Goal: Task Accomplishment & Management: Use online tool/utility

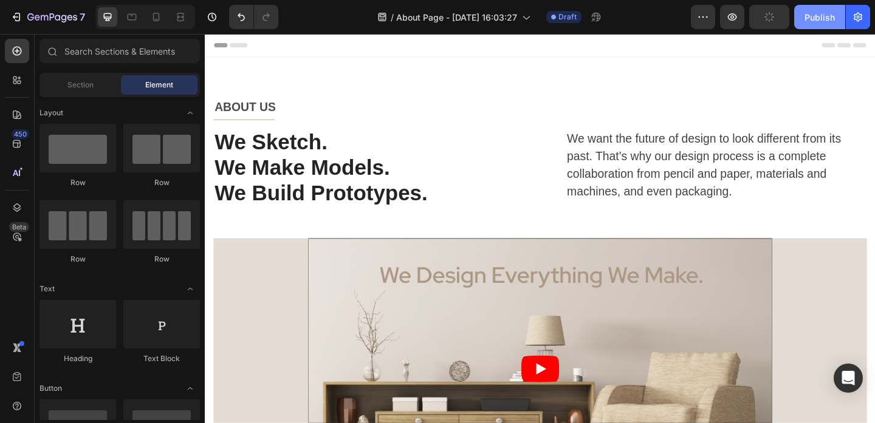
click at [821, 18] on div "Publish" at bounding box center [819, 17] width 30 height 13
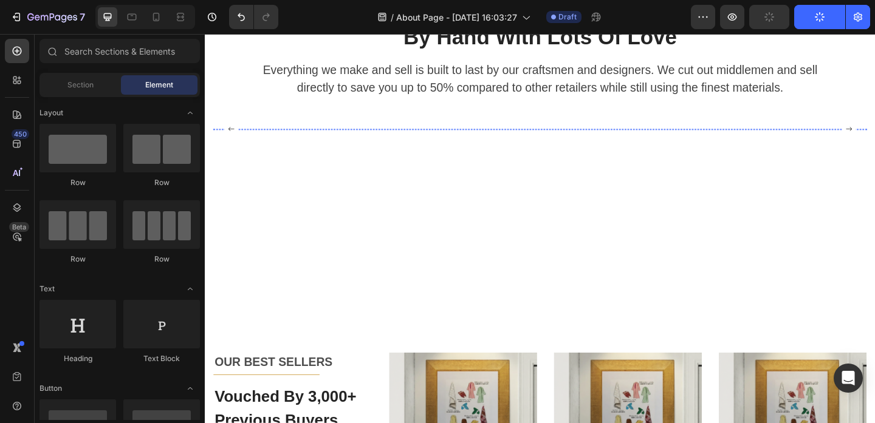
scroll to position [2226, 0]
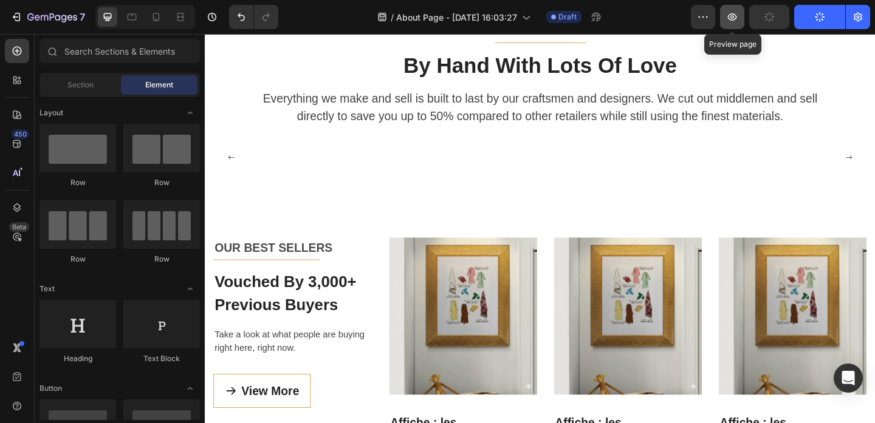
click at [734, 24] on button "button" at bounding box center [732, 17] width 24 height 24
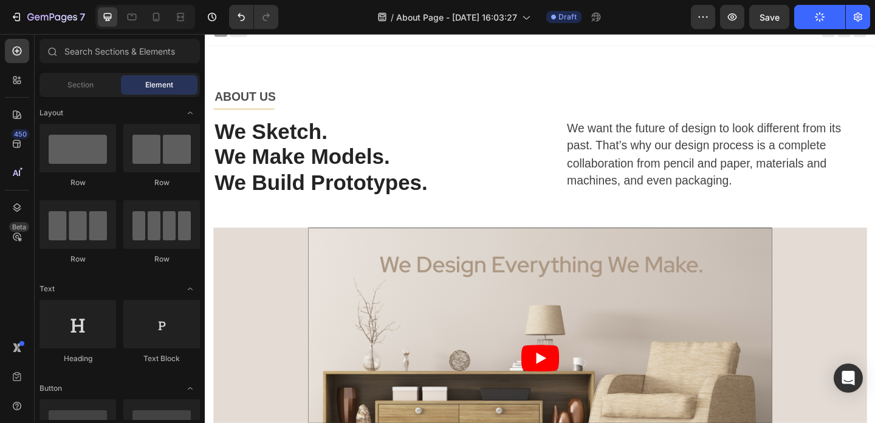
scroll to position [0, 0]
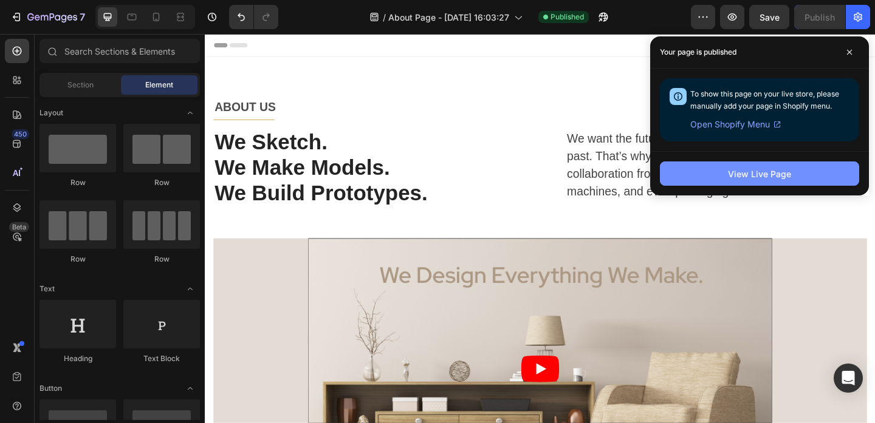
click at [799, 172] on button "View Live Page" at bounding box center [759, 174] width 199 height 24
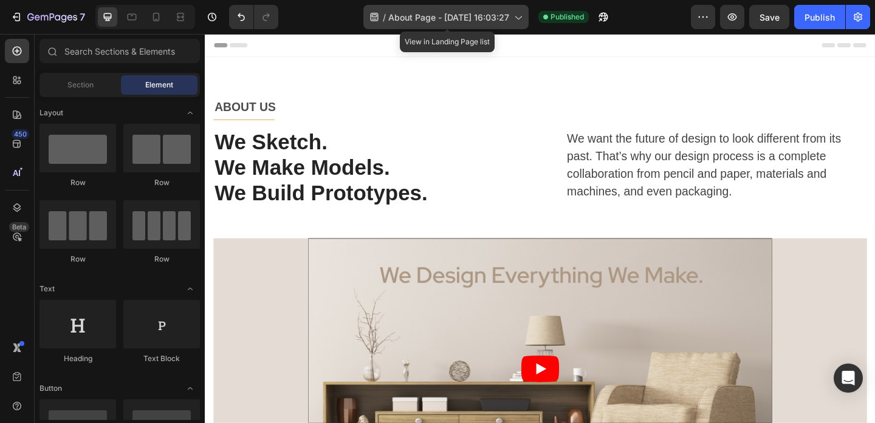
click at [407, 15] on span "About Page - [DATE] 16:03:27" at bounding box center [448, 17] width 121 height 13
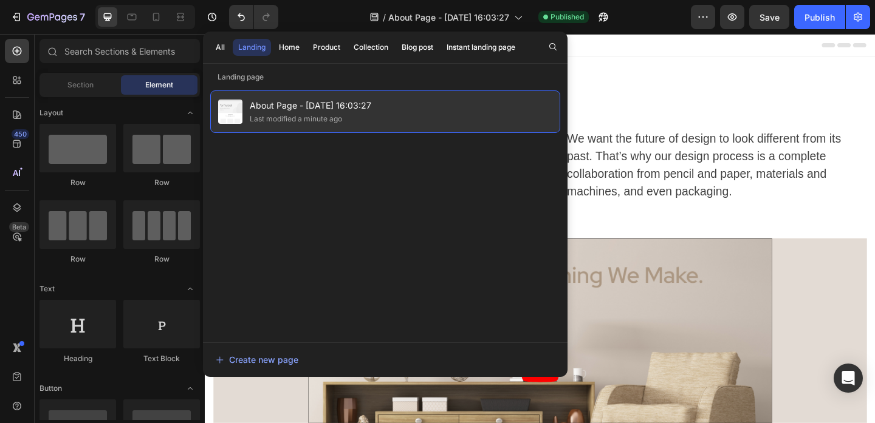
click at [348, 118] on div "Last modified a minute ago" at bounding box center [310, 119] width 121 height 12
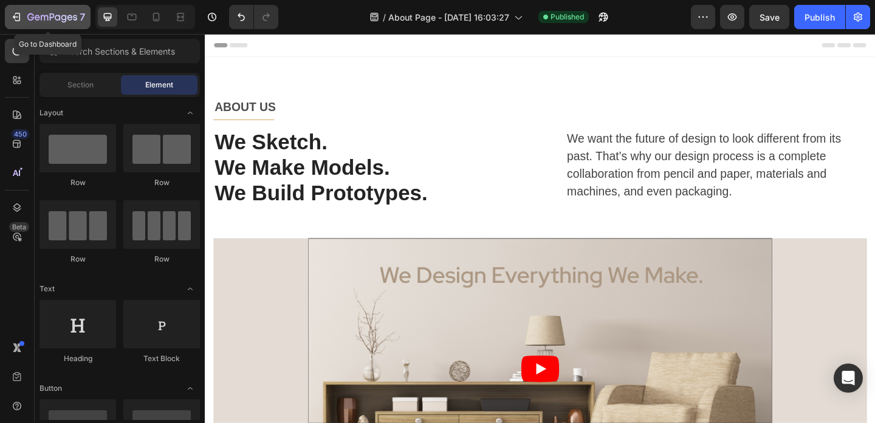
click at [19, 18] on icon "button" at bounding box center [16, 17] width 12 height 12
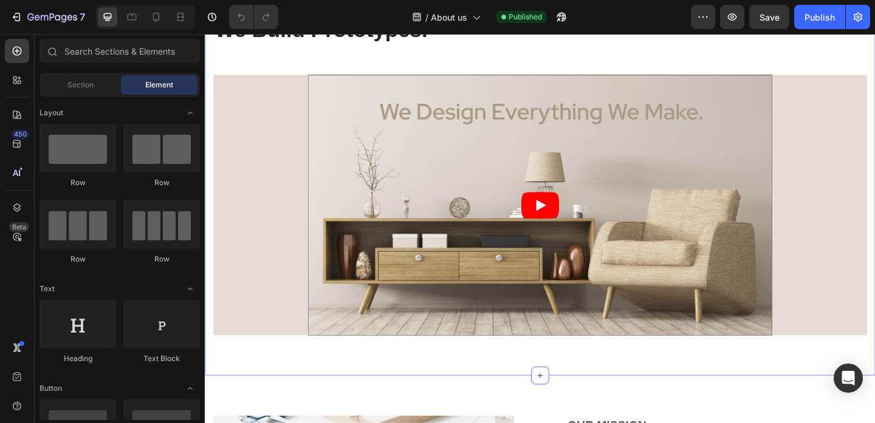
scroll to position [234, 0]
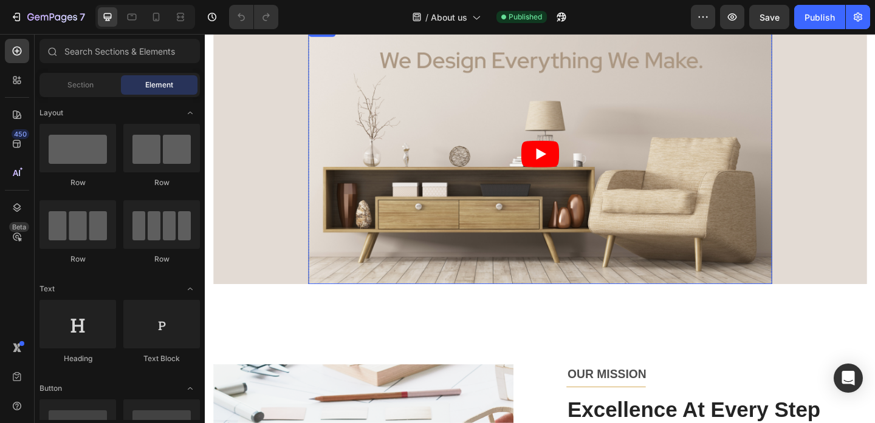
click at [476, 169] on article at bounding box center [569, 164] width 504 height 284
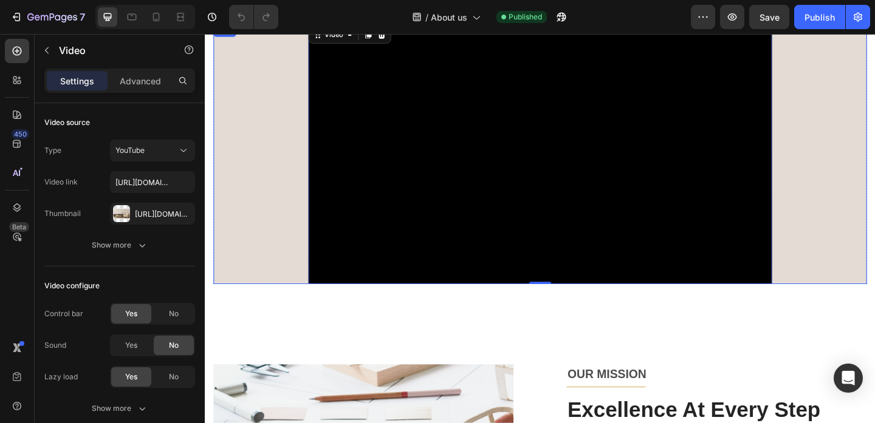
click at [250, 180] on div "Video 0 Row" at bounding box center [569, 164] width 711 height 284
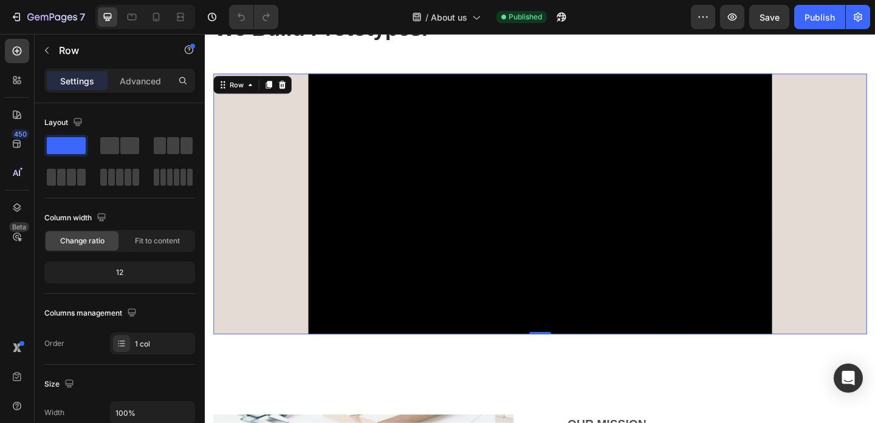
scroll to position [154, 0]
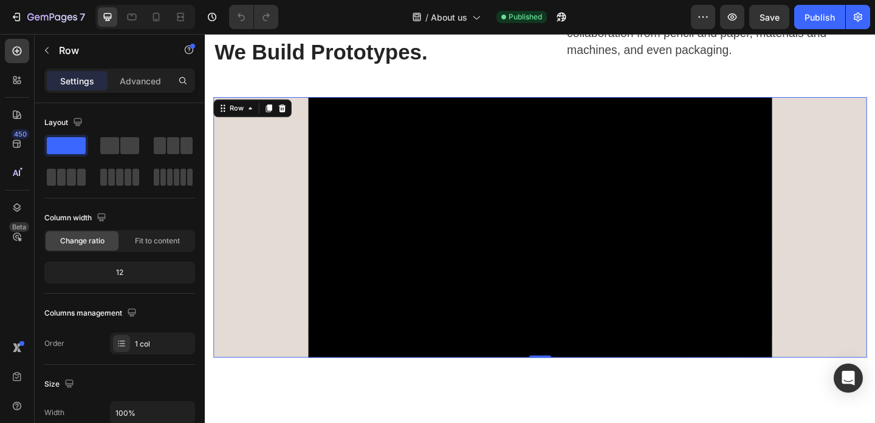
click at [293, 177] on div "Video Row" at bounding box center [569, 245] width 711 height 284
click at [49, 53] on icon "button" at bounding box center [47, 51] width 10 height 10
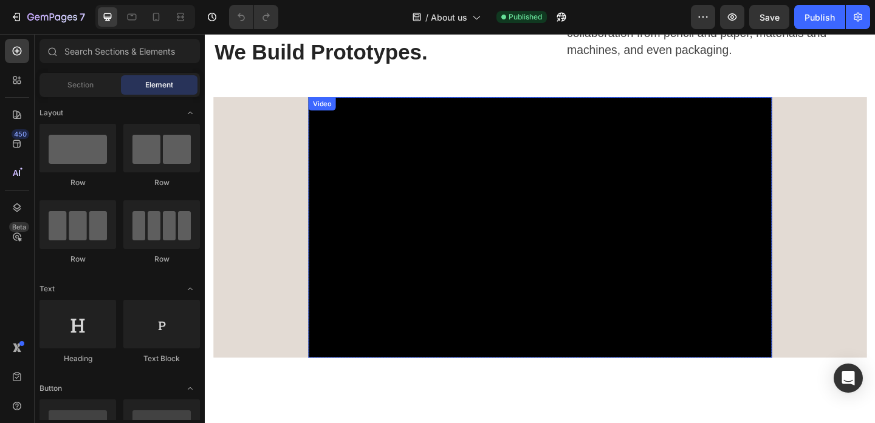
click at [338, 109] on div "Video" at bounding box center [332, 109] width 25 height 11
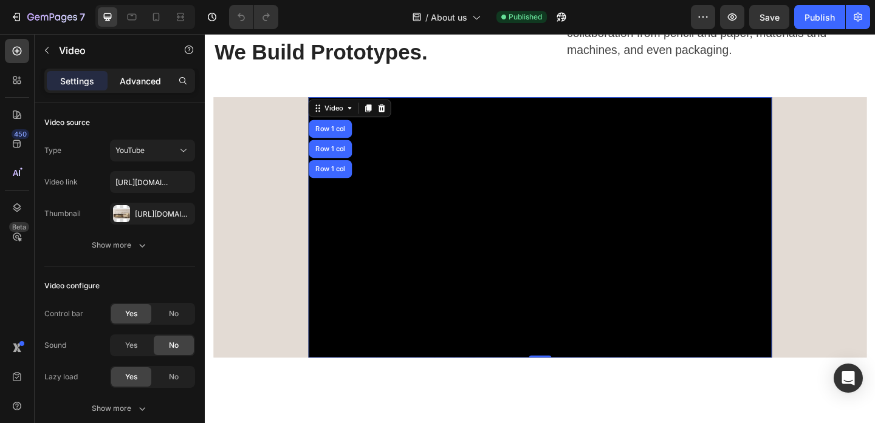
click at [149, 83] on p "Advanced" at bounding box center [140, 81] width 41 height 13
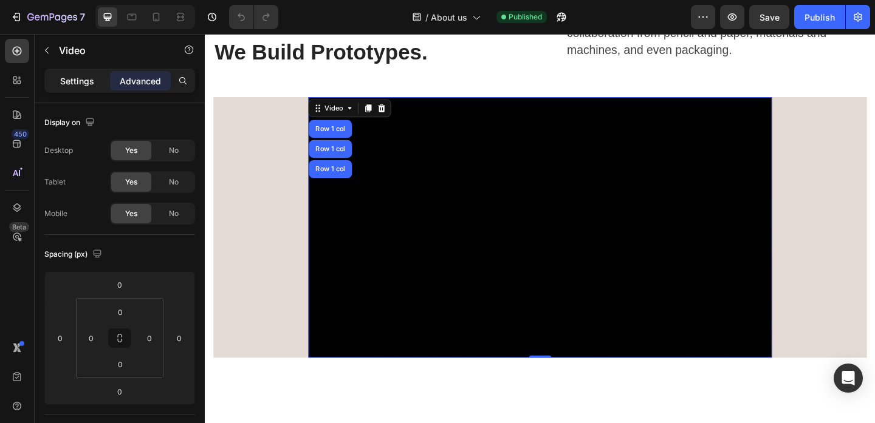
click at [83, 83] on p "Settings" at bounding box center [77, 81] width 34 height 13
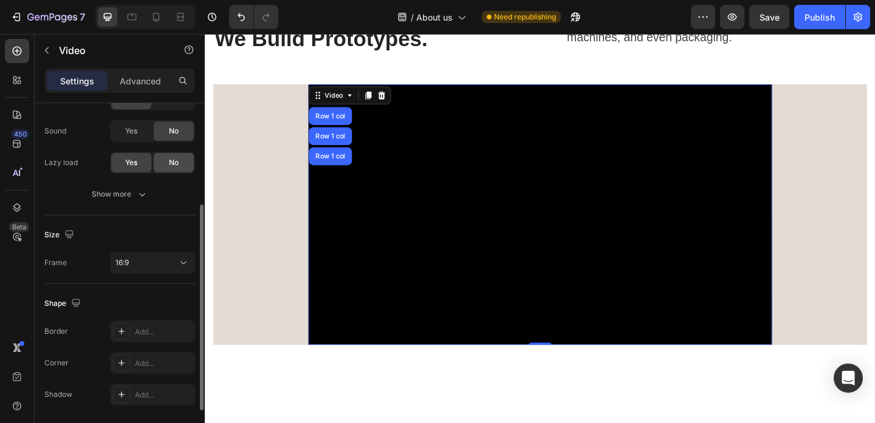
scroll to position [197, 0]
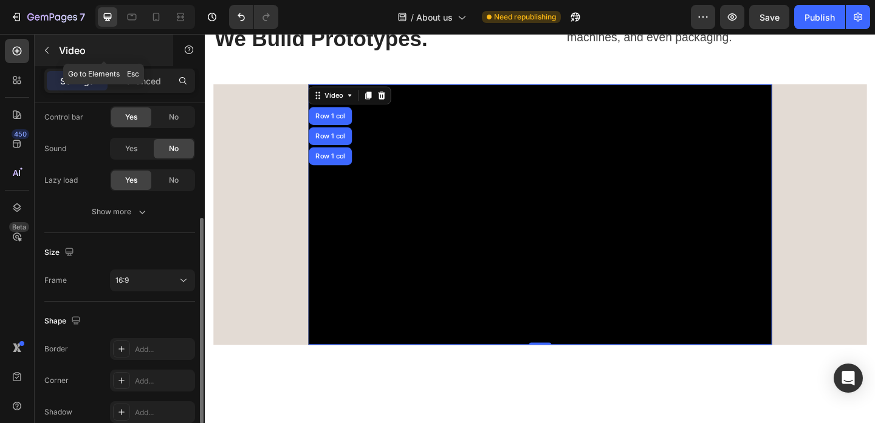
click at [47, 52] on icon "button" at bounding box center [47, 51] width 10 height 10
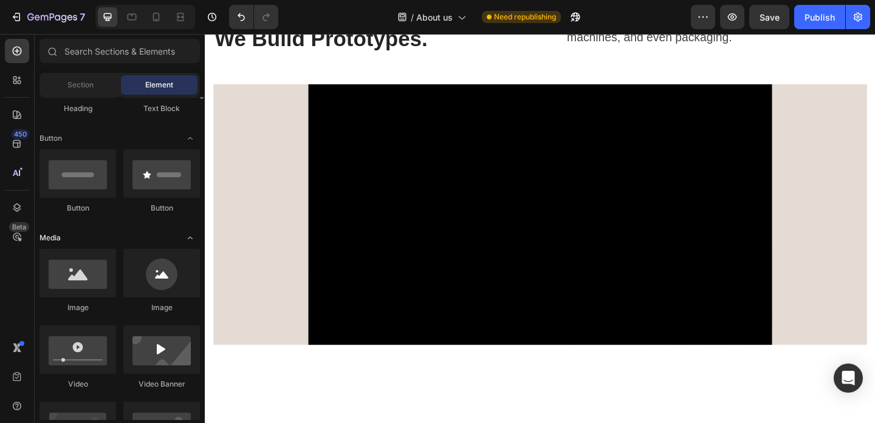
scroll to position [313, 0]
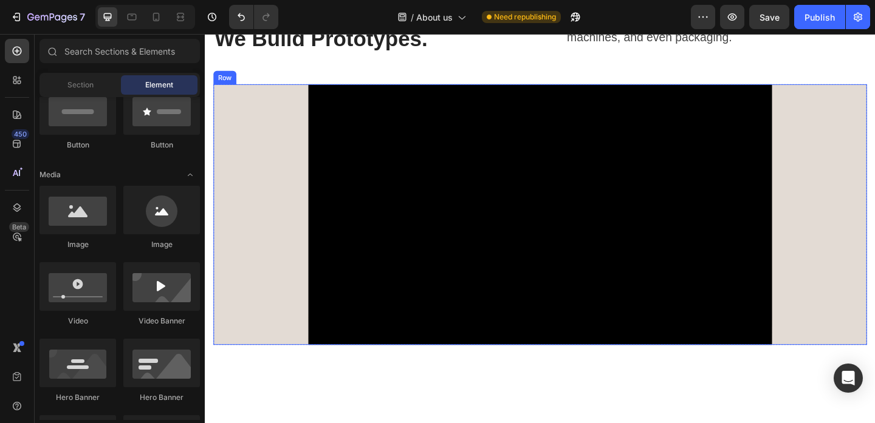
click at [239, 234] on div "Video Row" at bounding box center [569, 231] width 711 height 284
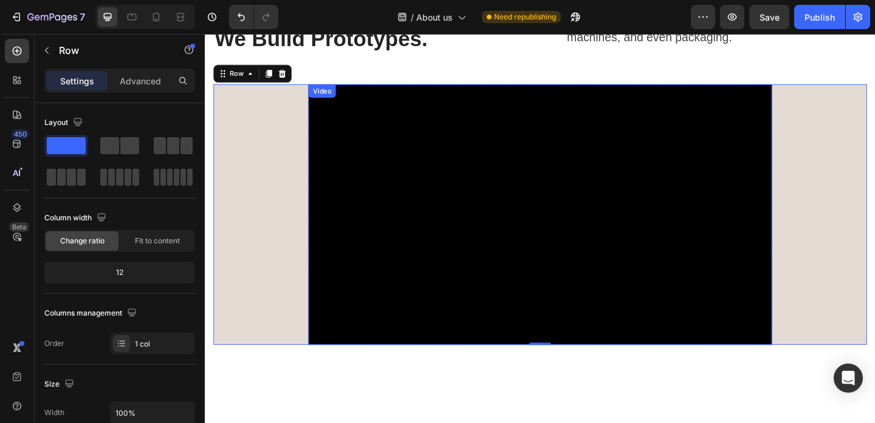
click at [337, 98] on div "Video" at bounding box center [332, 96] width 25 height 11
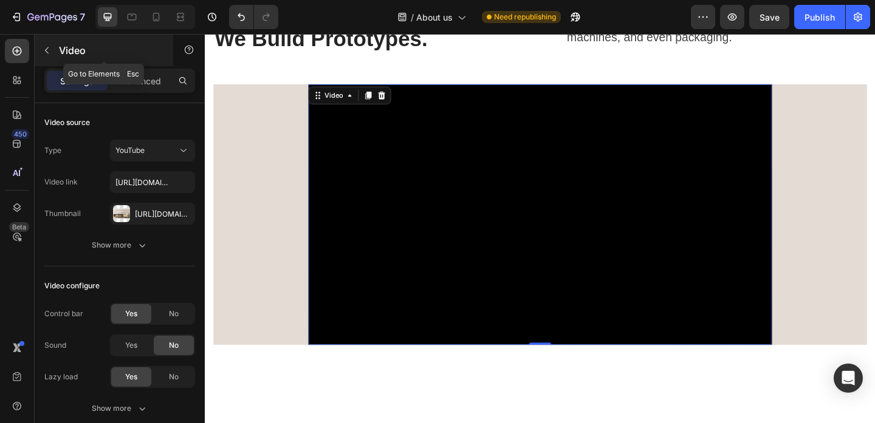
click at [47, 48] on icon "button" at bounding box center [47, 51] width 10 height 10
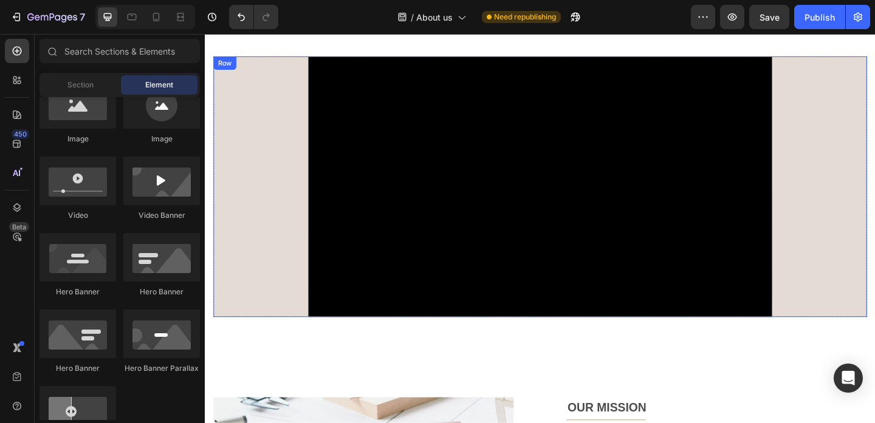
scroll to position [194, 0]
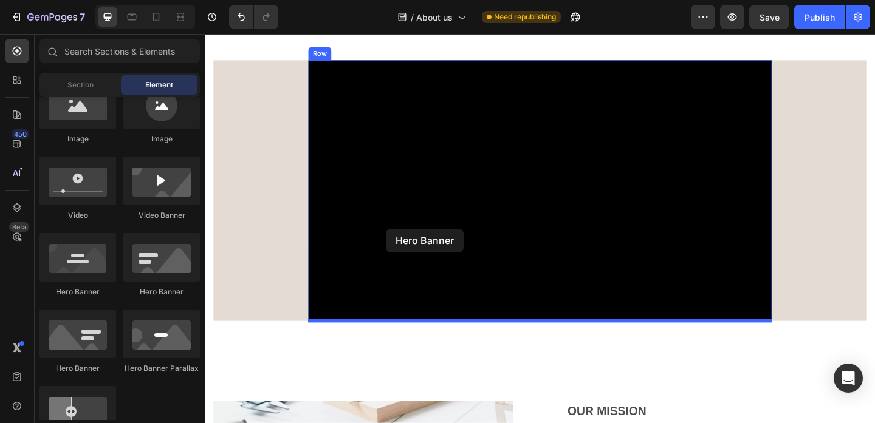
drag, startPoint x: 288, startPoint y: 306, endPoint x: 402, endPoint y: 246, distance: 128.5
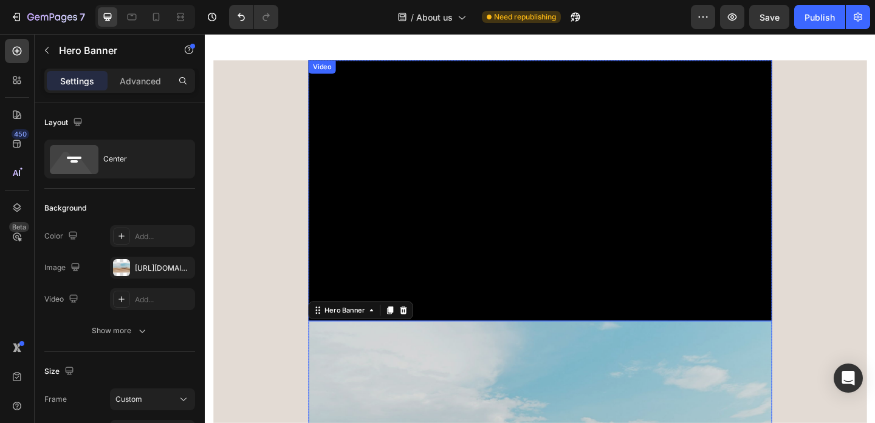
click at [332, 70] on div "Video" at bounding box center [332, 69] width 25 height 11
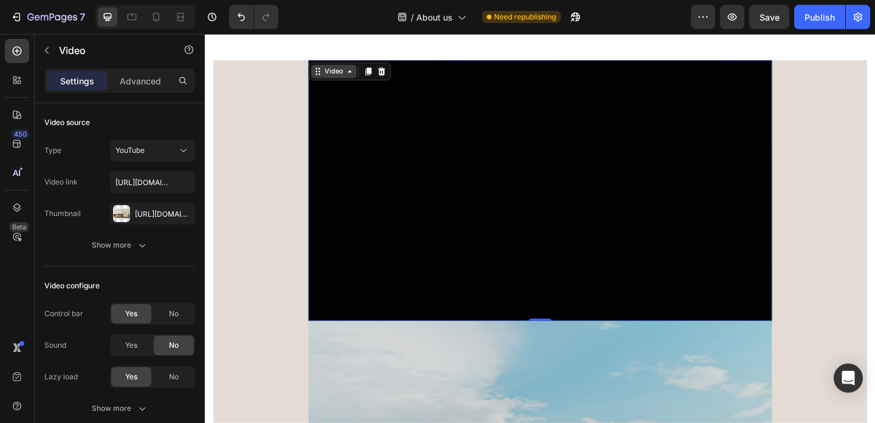
click at [332, 70] on div "Video" at bounding box center [344, 74] width 25 height 11
click at [380, 80] on div at bounding box center [382, 74] width 15 height 15
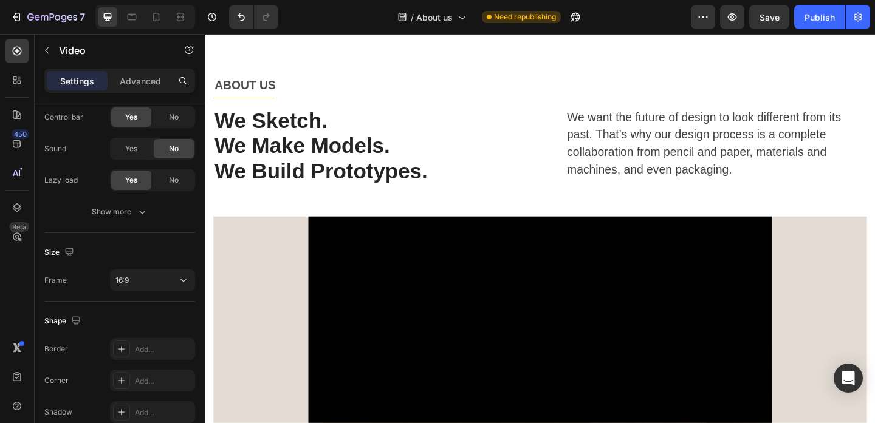
scroll to position [17, 0]
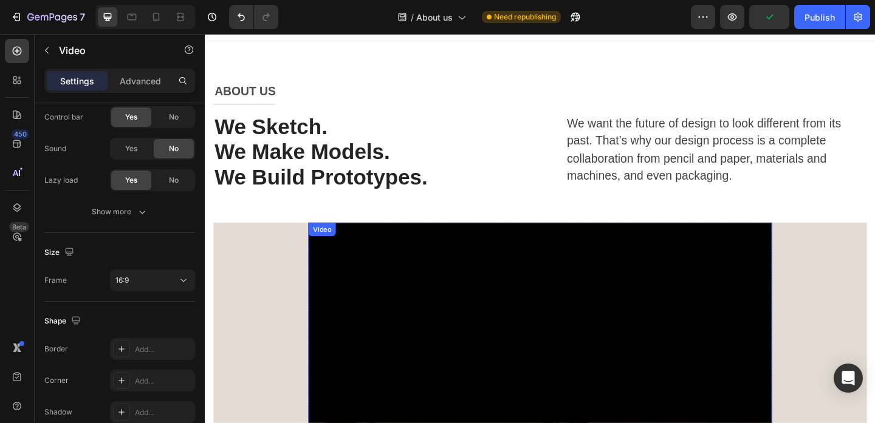
click at [343, 253] on div "Video" at bounding box center [332, 246] width 30 height 15
click at [393, 251] on icon at bounding box center [397, 252] width 10 height 10
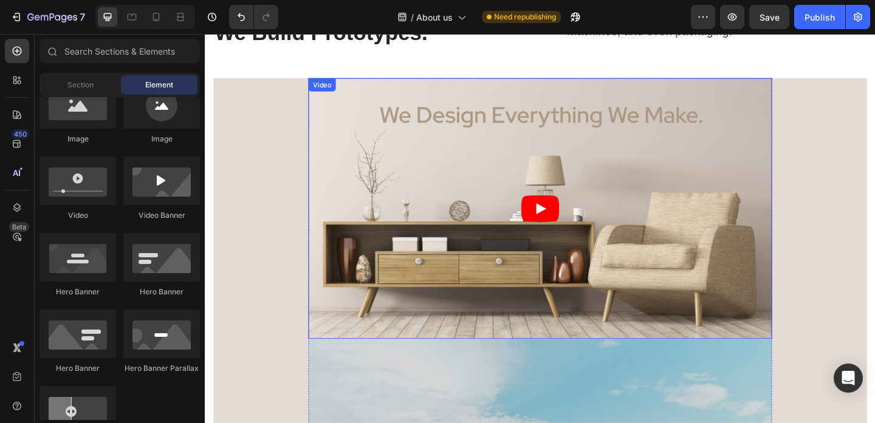
scroll to position [169, 0]
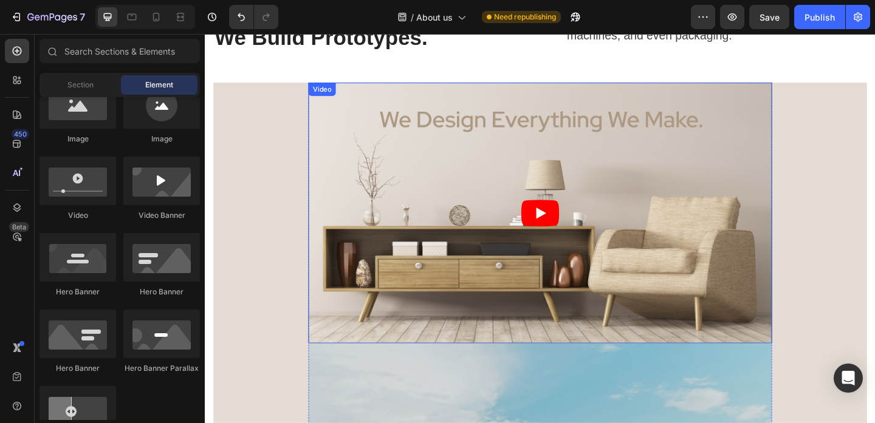
click at [338, 95] on div "Video" at bounding box center [332, 94] width 25 height 11
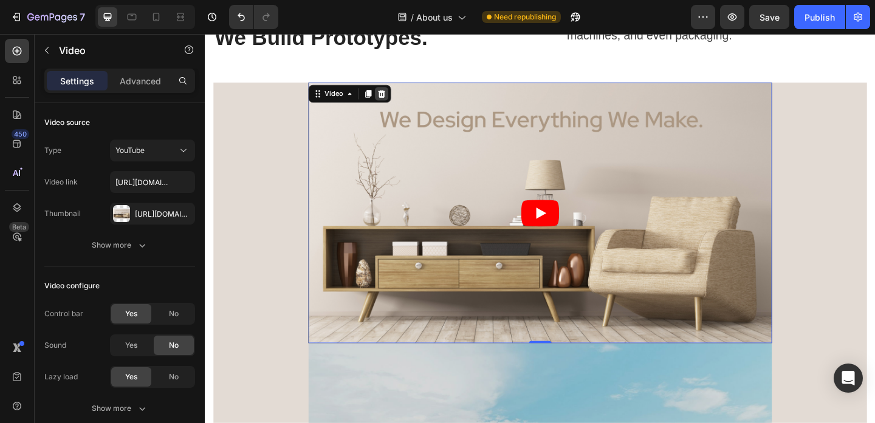
click at [397, 100] on icon at bounding box center [397, 99] width 10 height 10
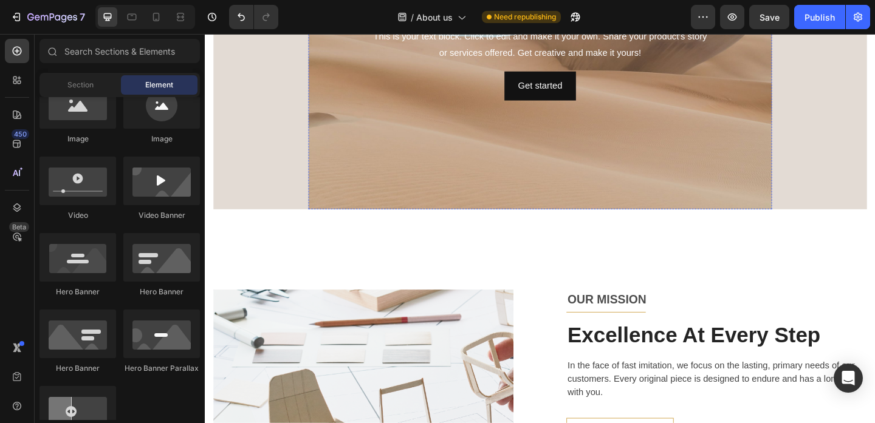
scroll to position [297, 0]
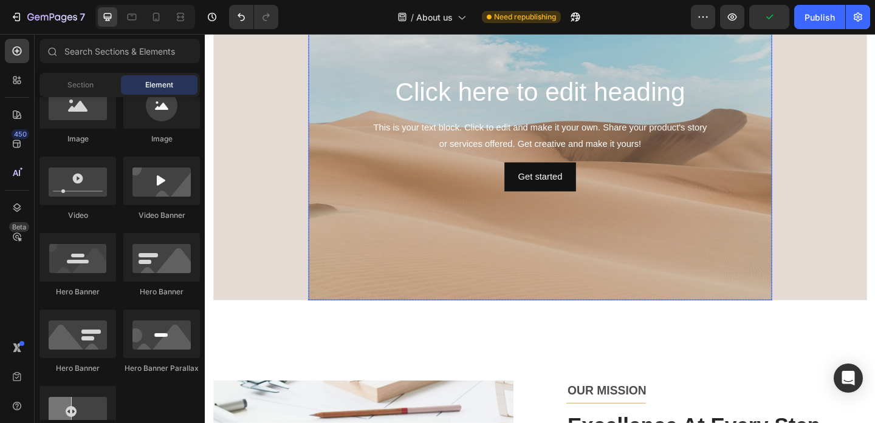
click at [368, 210] on div "Background Image" at bounding box center [569, 141] width 504 height 364
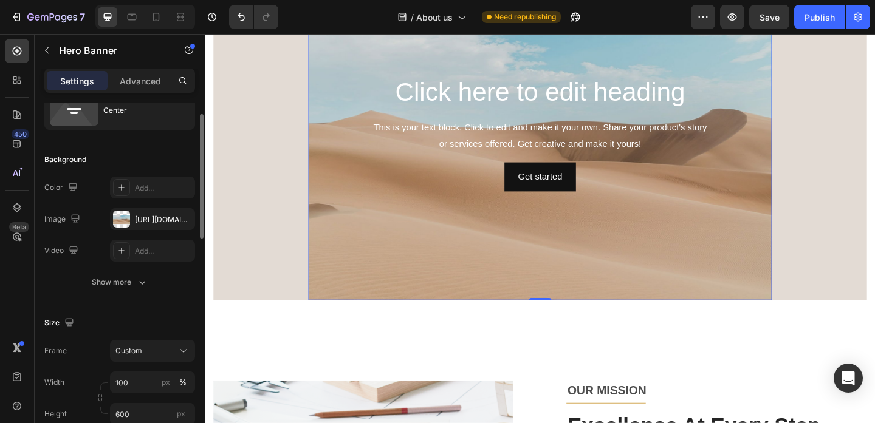
scroll to position [52, 0]
click at [146, 217] on div "https://cdn.shopify.com/s/files/1/2005/9307/files/background_settings.jpg" at bounding box center [152, 216] width 35 height 11
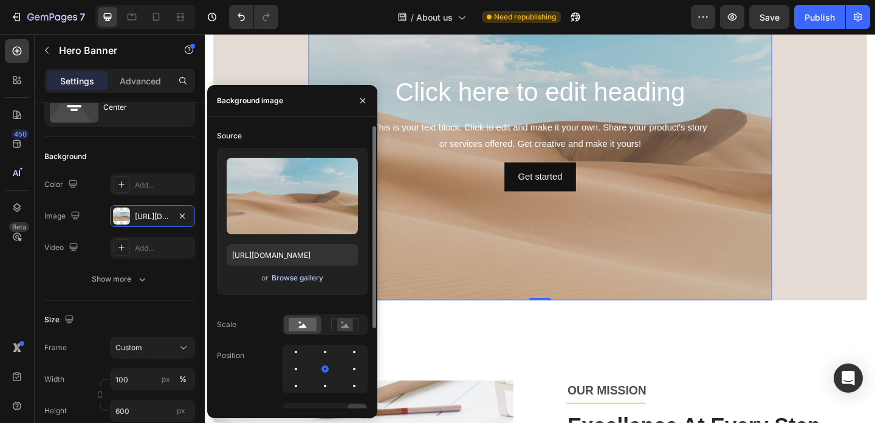
click at [304, 281] on div "Browse gallery" at bounding box center [298, 278] width 52 height 11
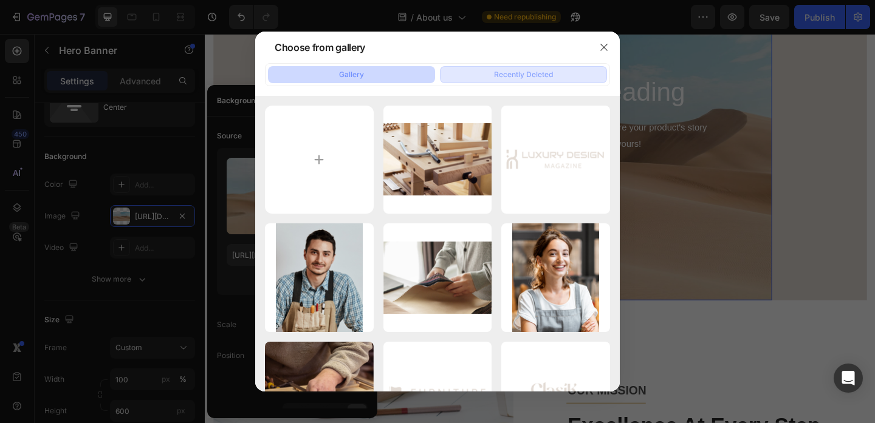
click at [520, 70] on div "Recently Deleted" at bounding box center [523, 74] width 59 height 11
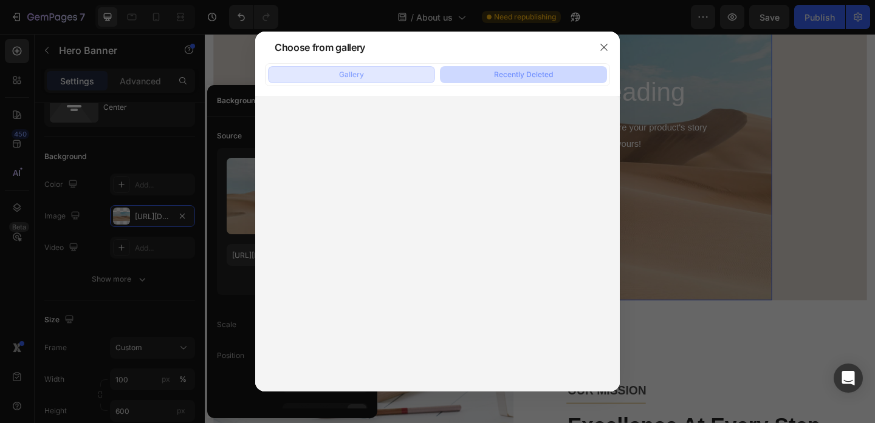
click at [364, 74] on button "Gallery" at bounding box center [351, 74] width 167 height 17
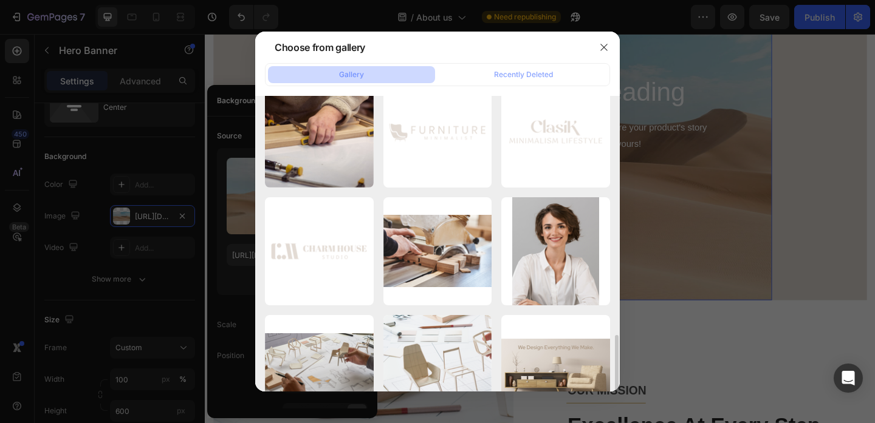
scroll to position [423, 0]
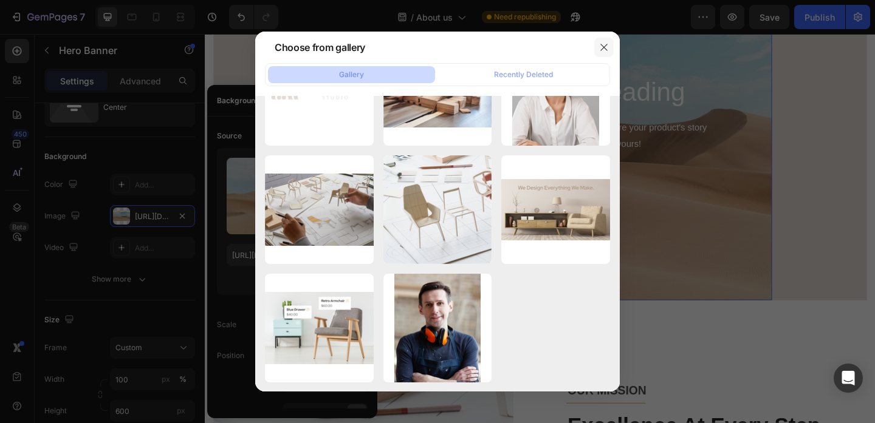
click at [599, 50] on icon "button" at bounding box center [604, 48] width 10 height 10
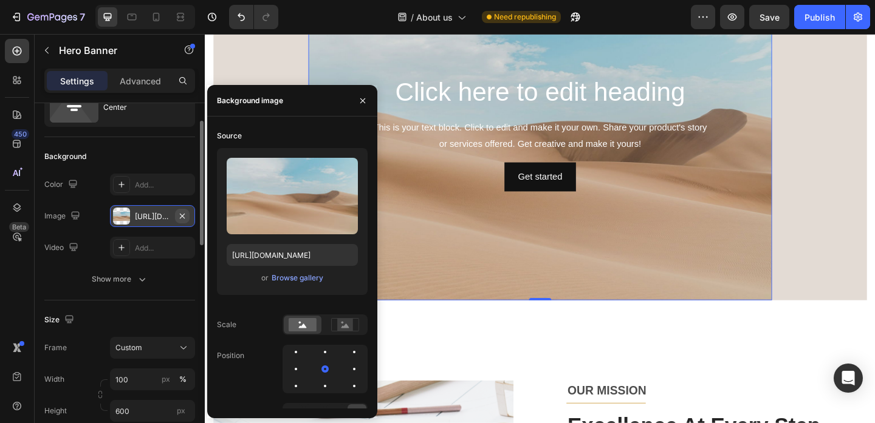
click at [181, 215] on icon "button" at bounding box center [182, 215] width 5 height 5
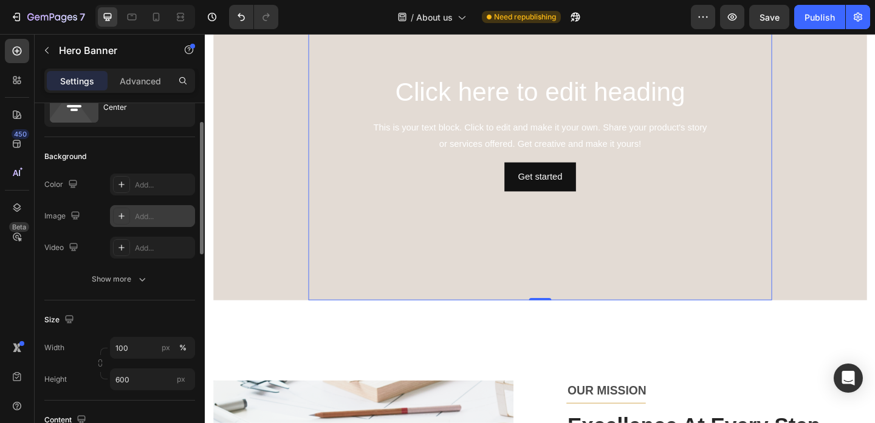
click at [117, 219] on icon at bounding box center [122, 216] width 10 height 10
type input "https://cdn.shopify.com/s/files/1/2005/9307/files/background_settings.jpg"
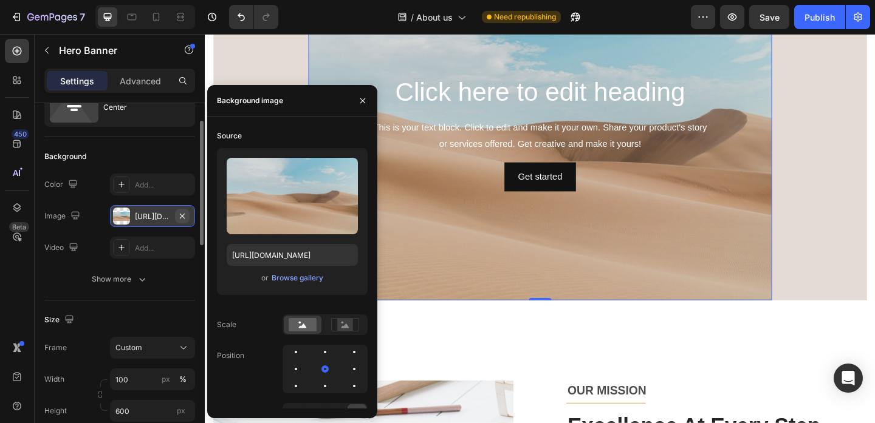
click at [183, 210] on button "button" at bounding box center [182, 216] width 15 height 15
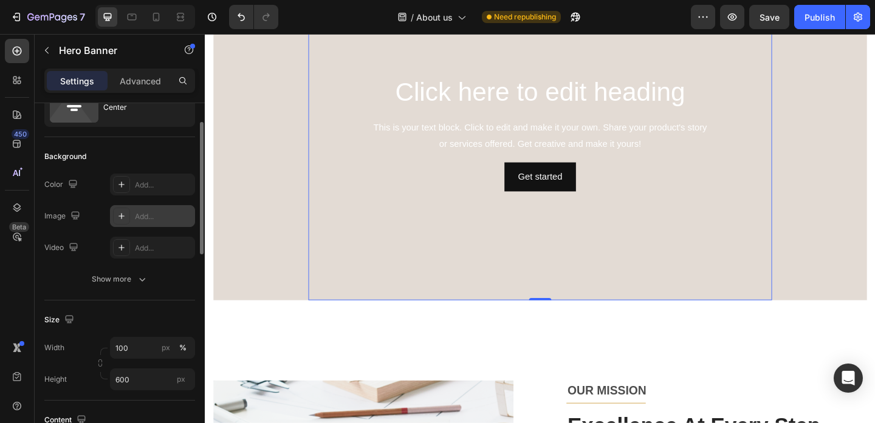
click at [166, 216] on div "Add..." at bounding box center [163, 216] width 57 height 11
type input "https://cdn.shopify.com/s/files/1/2005/9307/files/background_settings.jpg"
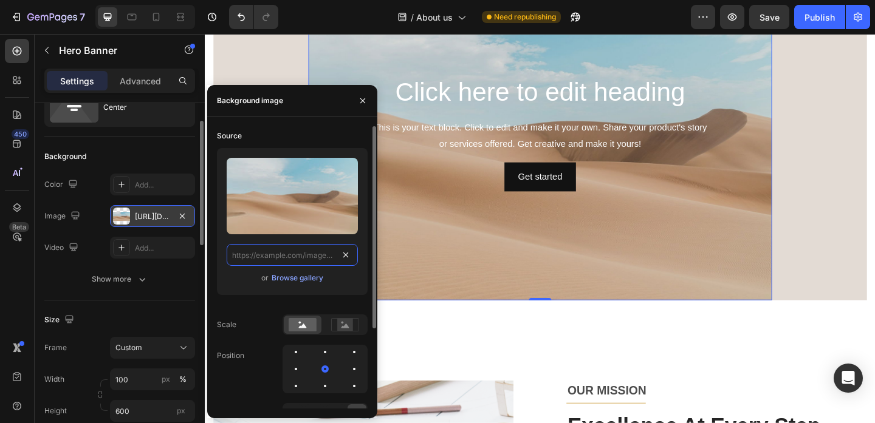
scroll to position [0, 0]
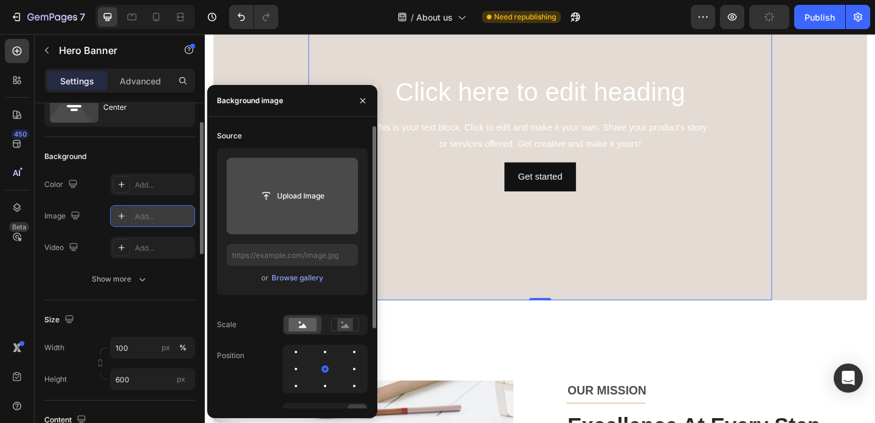
click at [310, 203] on input "file" at bounding box center [292, 196] width 84 height 21
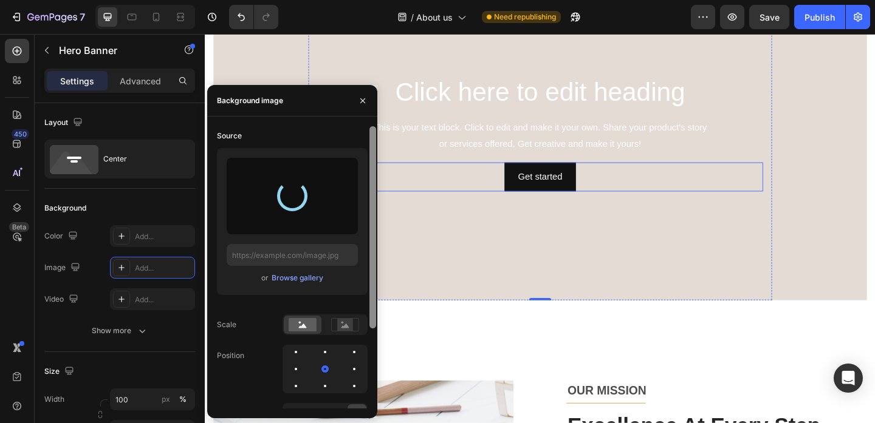
type input "https://cdn.shopify.com/s/files/1/0712/8589/9439/files/gempages_586262615752180…"
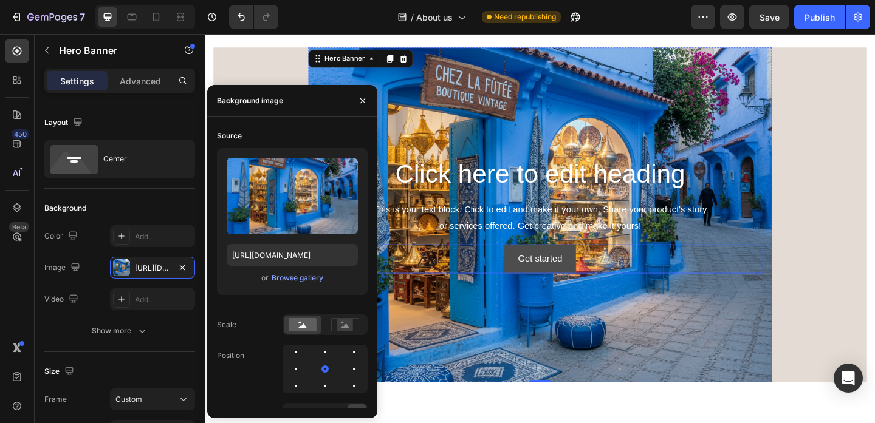
scroll to position [202, 0]
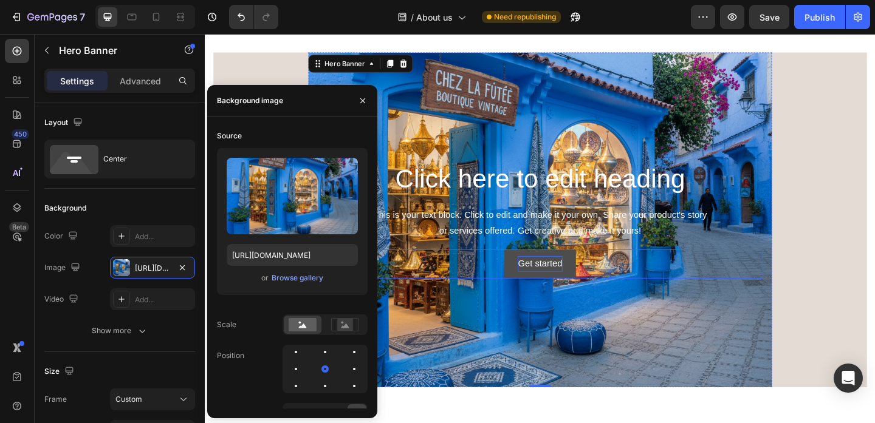
click at [583, 277] on div "Get started" at bounding box center [569, 285] width 48 height 18
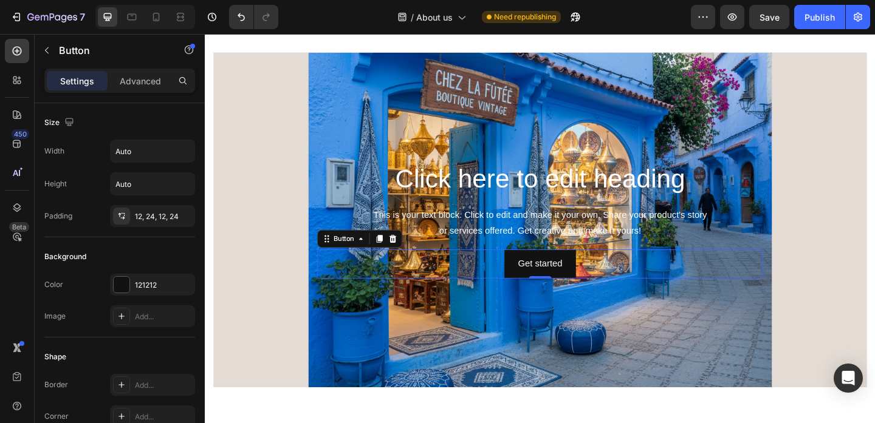
click at [609, 276] on div "Get started Button 0" at bounding box center [569, 284] width 485 height 32
click at [405, 254] on icon at bounding box center [409, 256] width 8 height 9
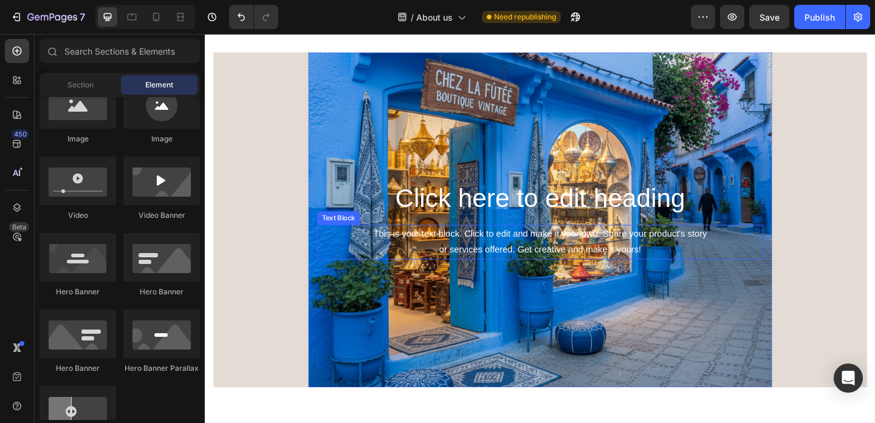
click at [583, 273] on div "This is your text block. Click to edit and make it your own. Share your product…" at bounding box center [569, 261] width 485 height 38
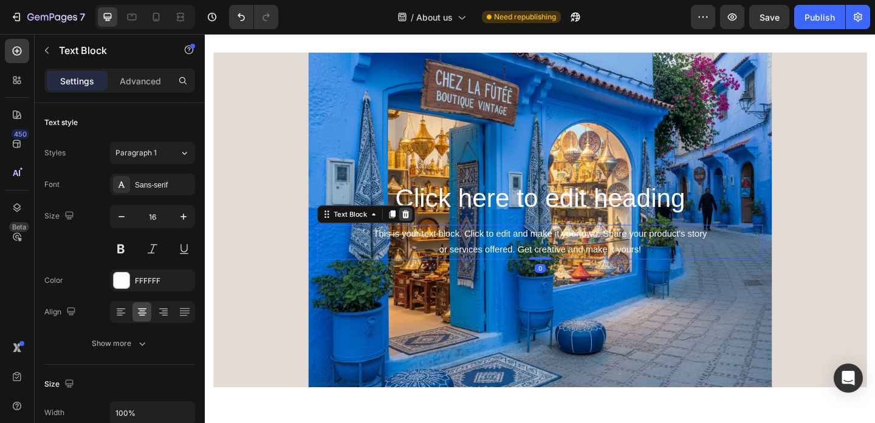
click at [424, 233] on icon at bounding box center [423, 230] width 8 height 9
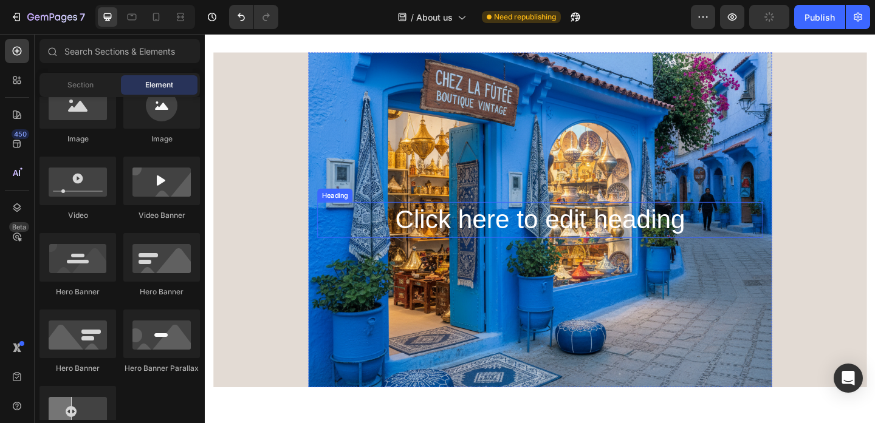
click at [471, 231] on h2 "Click here to edit heading" at bounding box center [569, 236] width 485 height 39
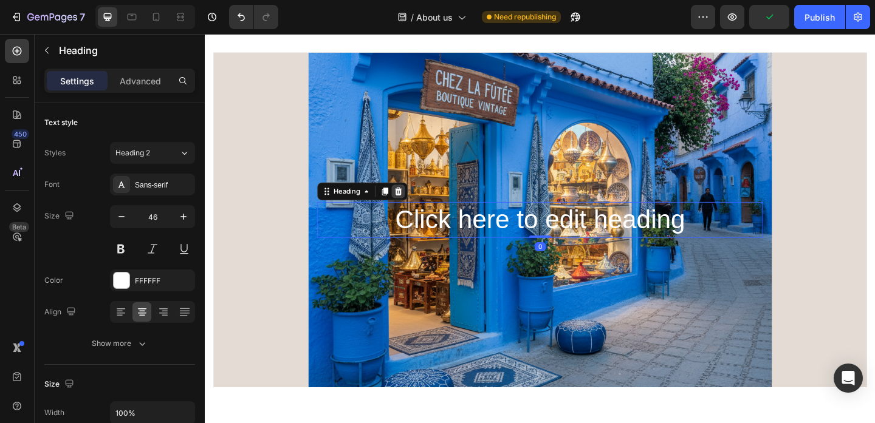
click at [412, 207] on icon at bounding box center [415, 205] width 10 height 10
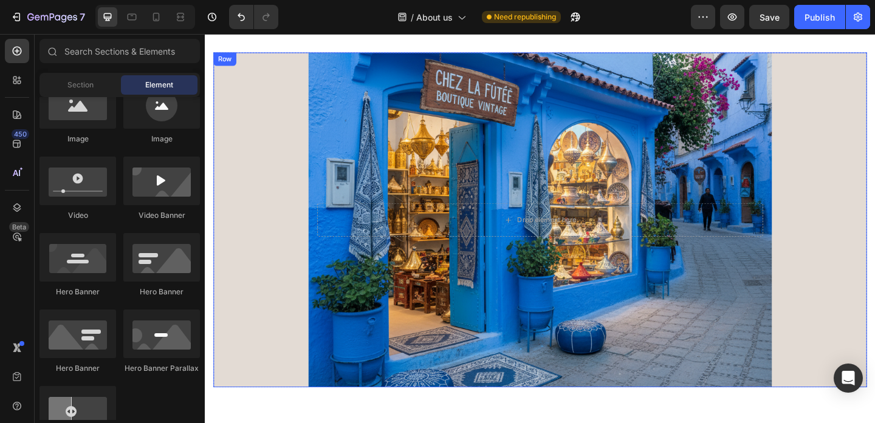
click at [295, 193] on div "Drop element here Hero Banner Row" at bounding box center [569, 236] width 711 height 364
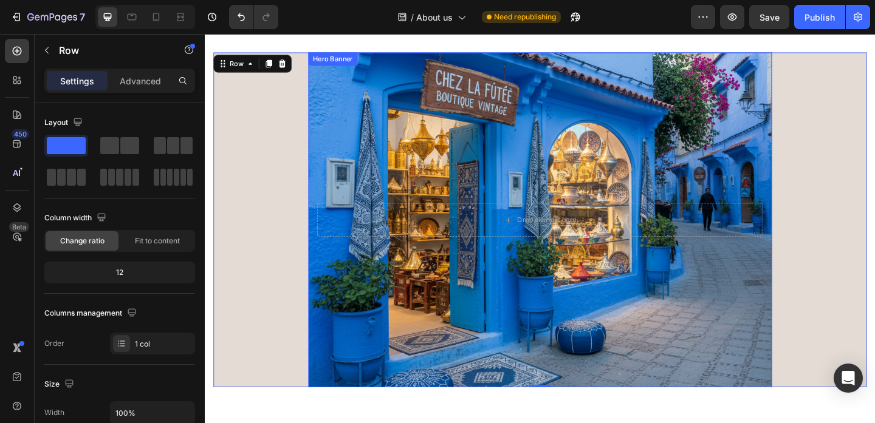
click at [332, 80] on div "Background Image" at bounding box center [569, 236] width 504 height 364
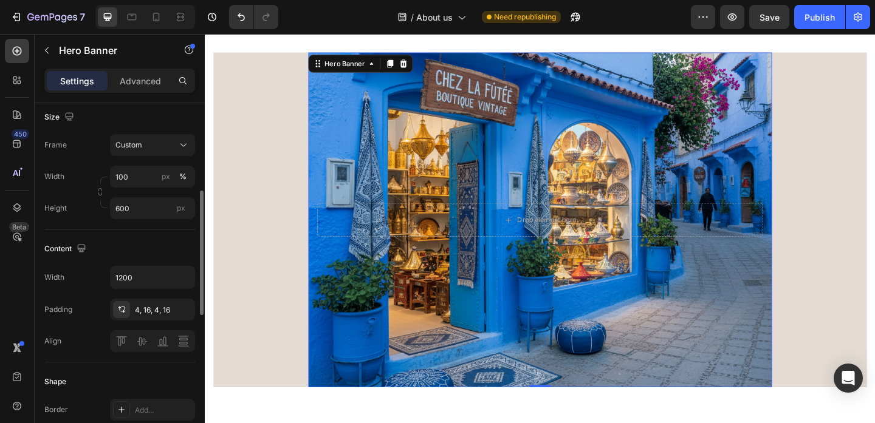
scroll to position [253, 0]
click at [177, 149] on icon at bounding box center [183, 146] width 12 height 12
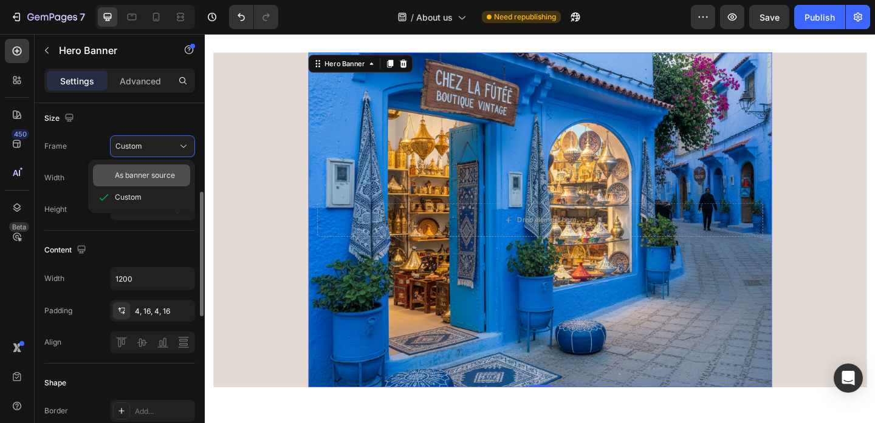
click at [177, 165] on div "As banner source" at bounding box center [141, 176] width 97 height 22
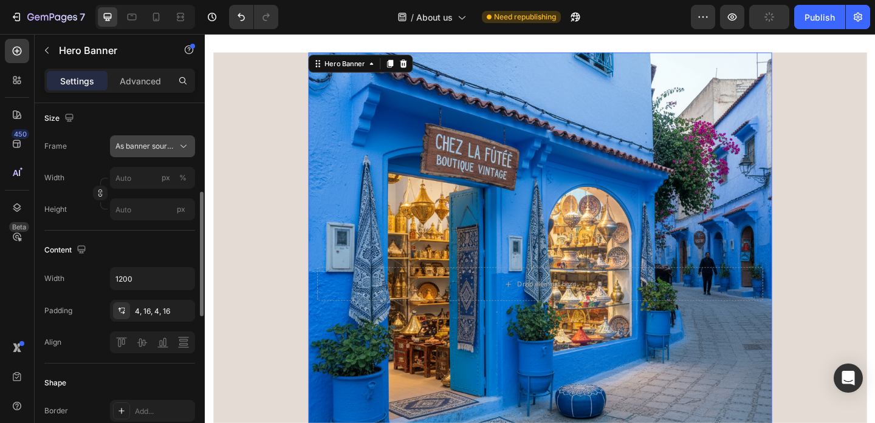
click at [180, 149] on icon at bounding box center [183, 146] width 12 height 12
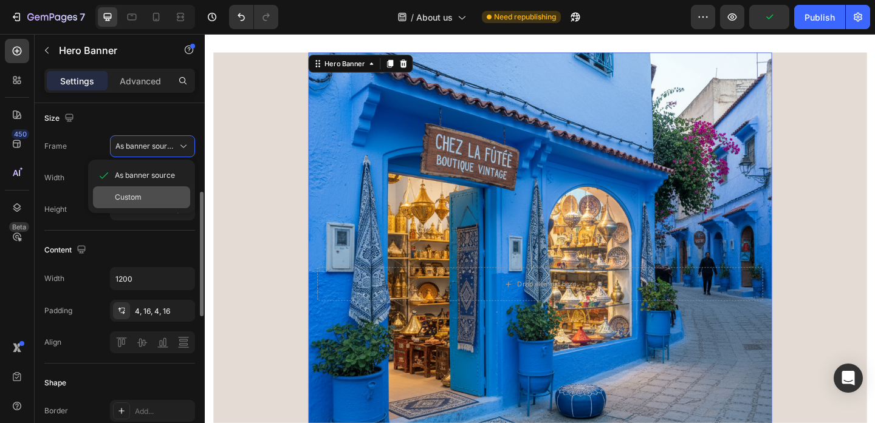
click at [172, 199] on div "Custom" at bounding box center [150, 197] width 70 height 11
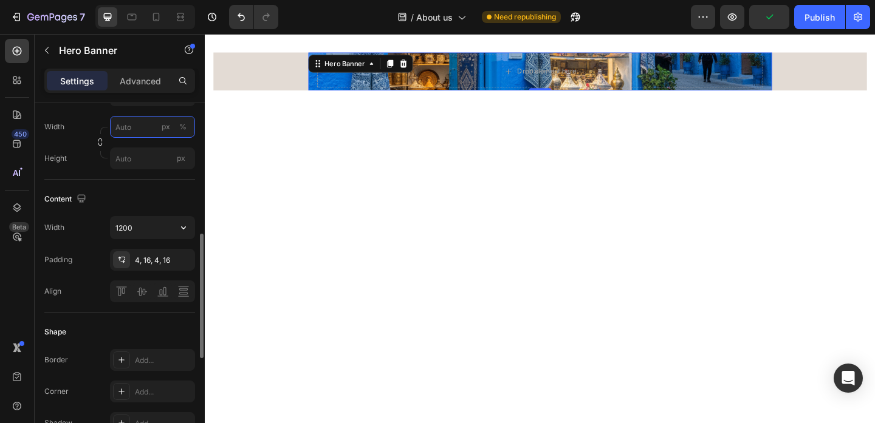
scroll to position [351, 0]
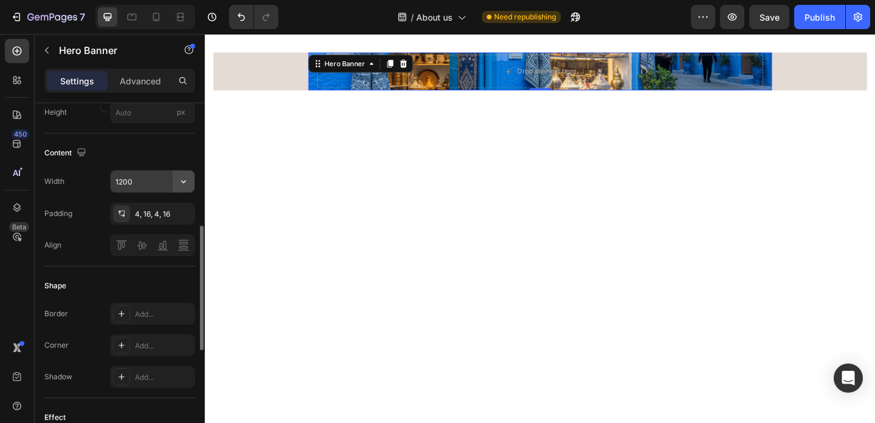
click at [183, 182] on icon "button" at bounding box center [183, 181] width 5 height 3
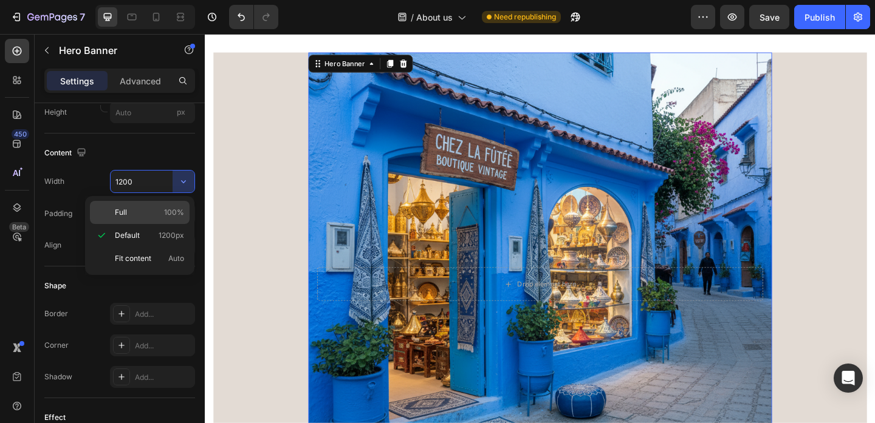
click at [167, 207] on div "Full 100%" at bounding box center [140, 212] width 100 height 23
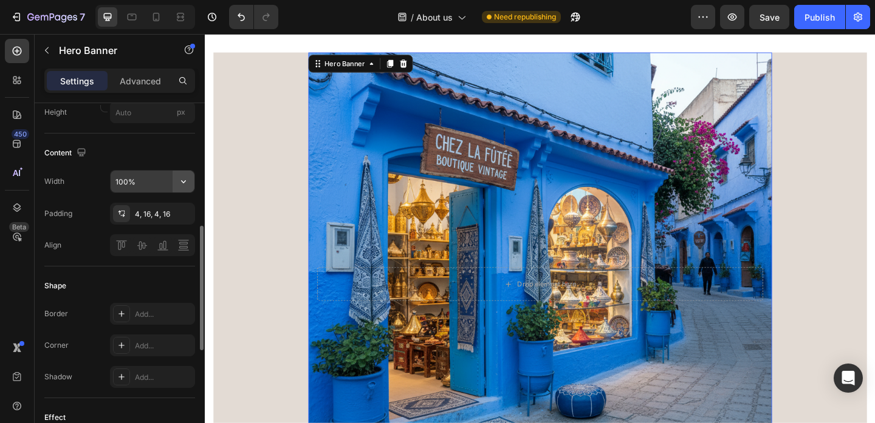
click at [180, 181] on icon "button" at bounding box center [183, 182] width 12 height 12
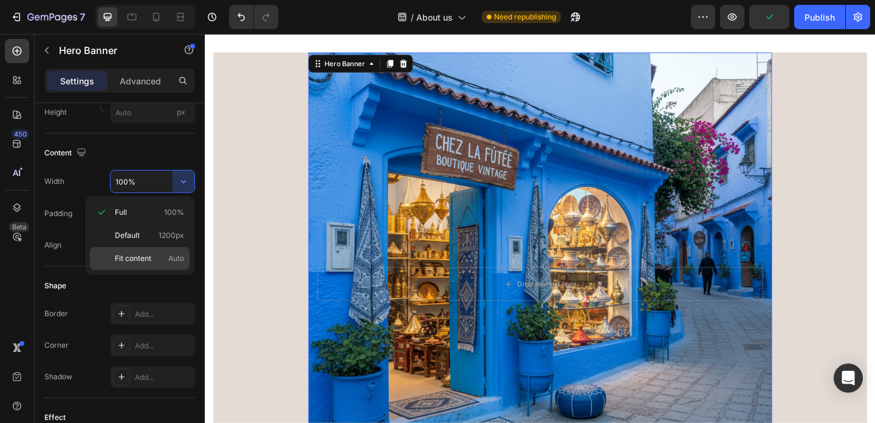
click at [159, 255] on p "Fit content Auto" at bounding box center [149, 258] width 69 height 11
type input "Auto"
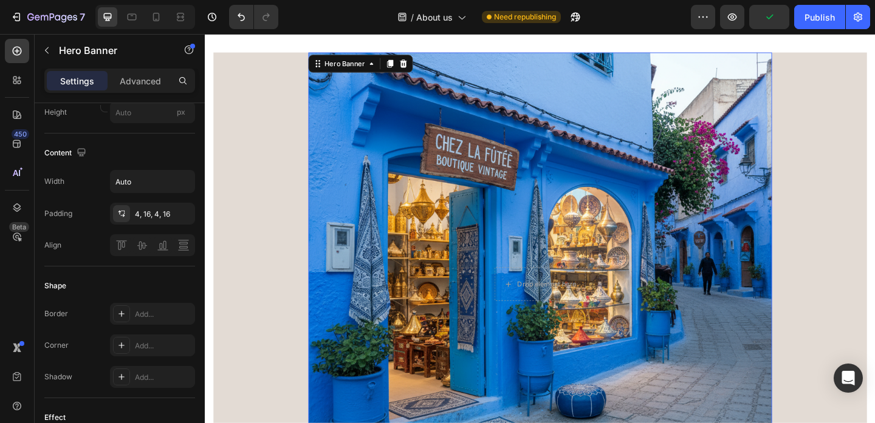
click at [443, 213] on div "Background Image" at bounding box center [569, 306] width 504 height 504
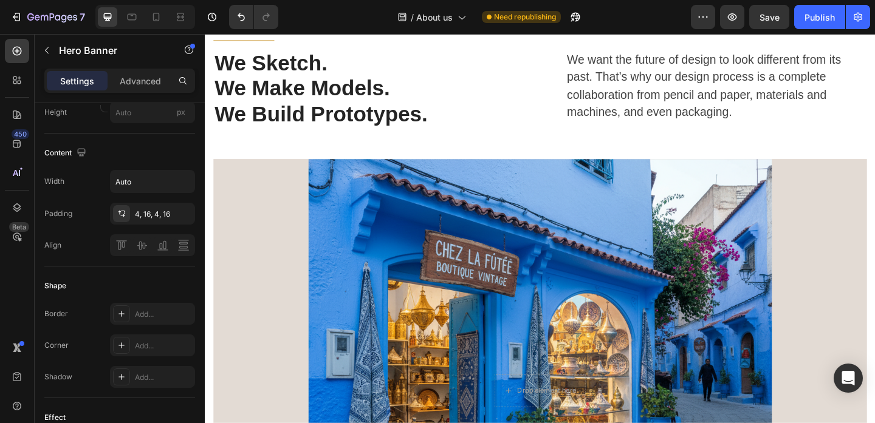
scroll to position [0, 0]
